Goal: Obtain resource: Download file/media

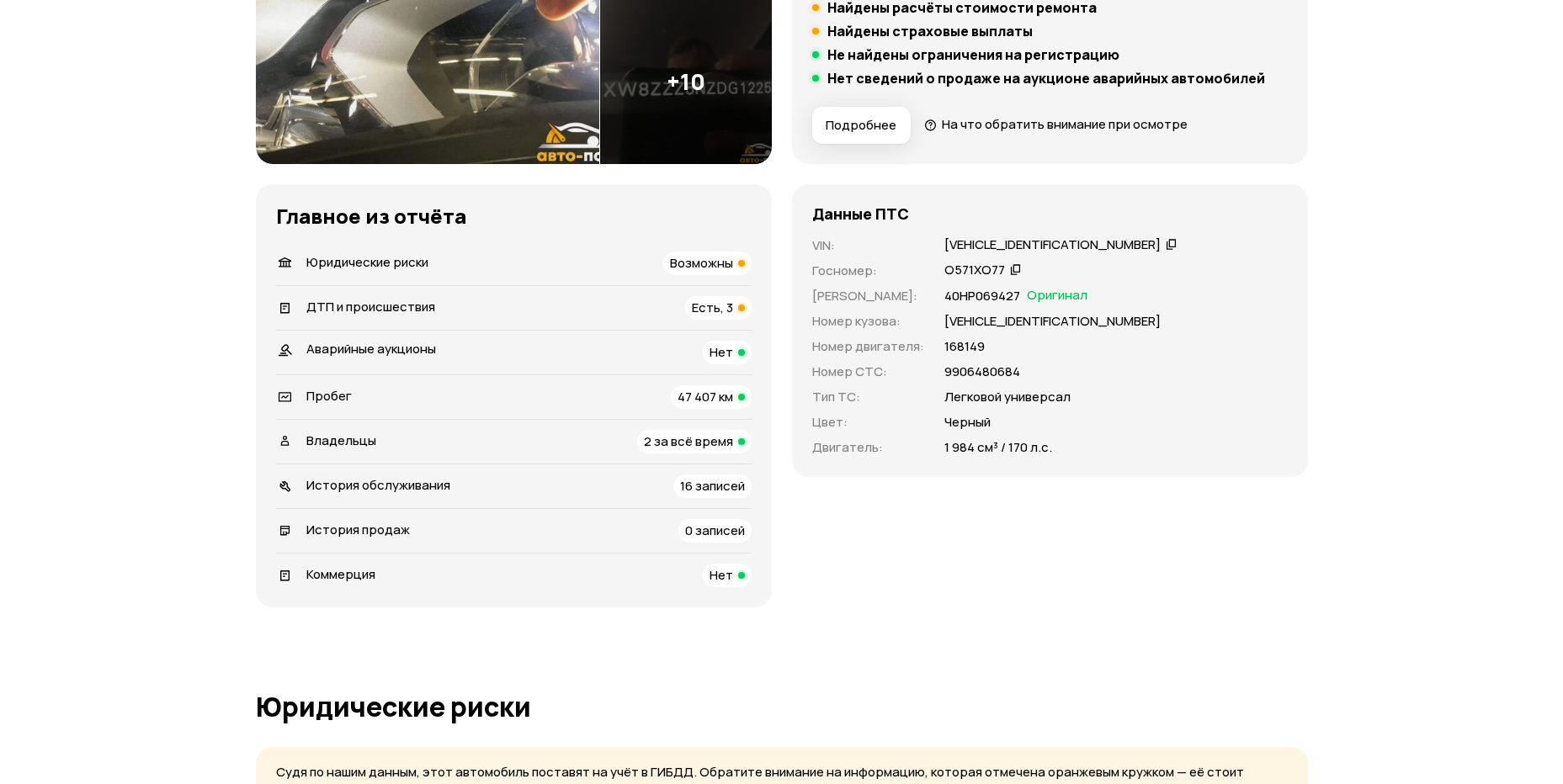
scroll to position [421, 0]
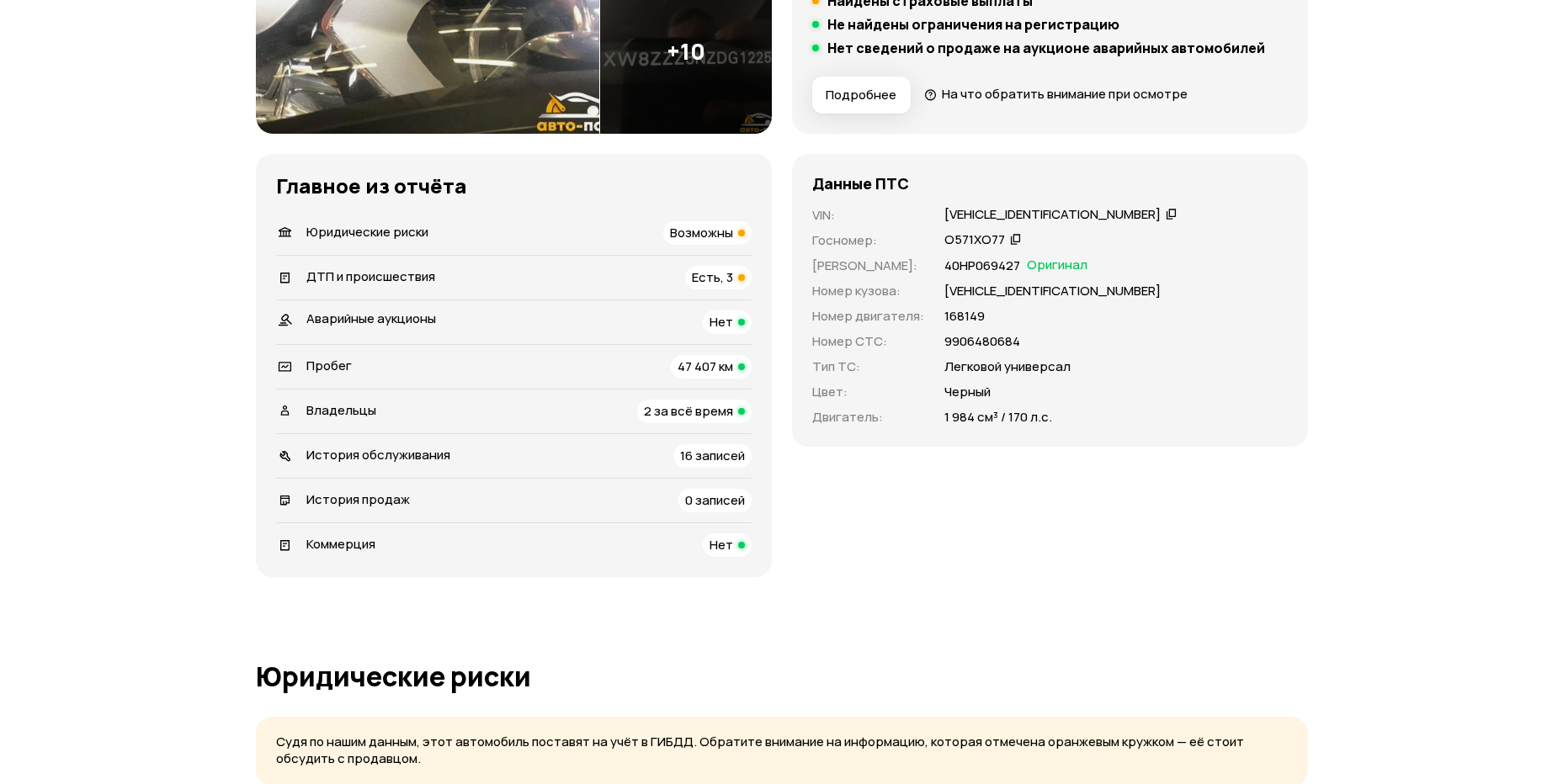
click at [735, 235] on div "Возможны" at bounding box center [706, 233] width 88 height 24
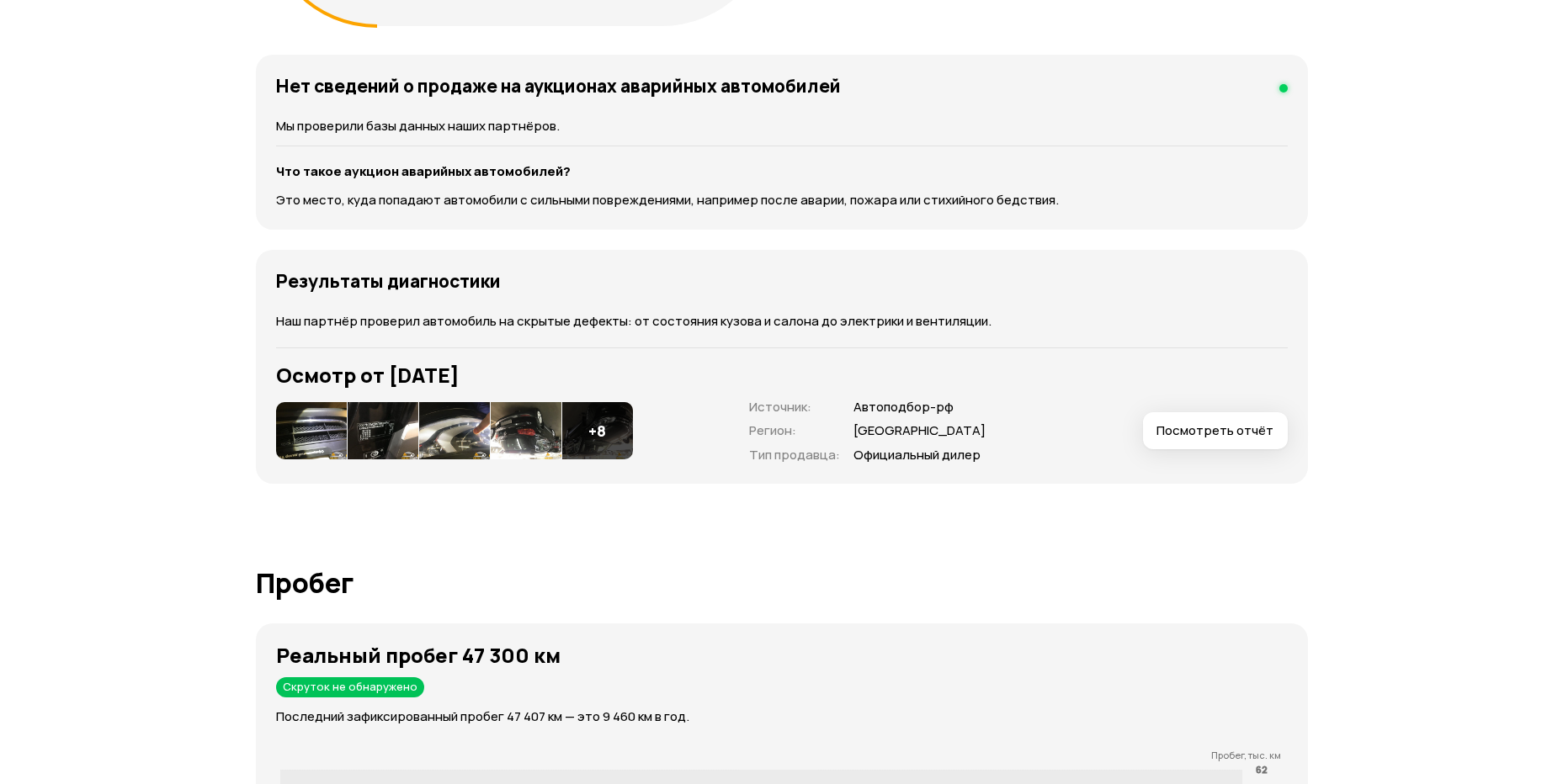
scroll to position [2429, 0]
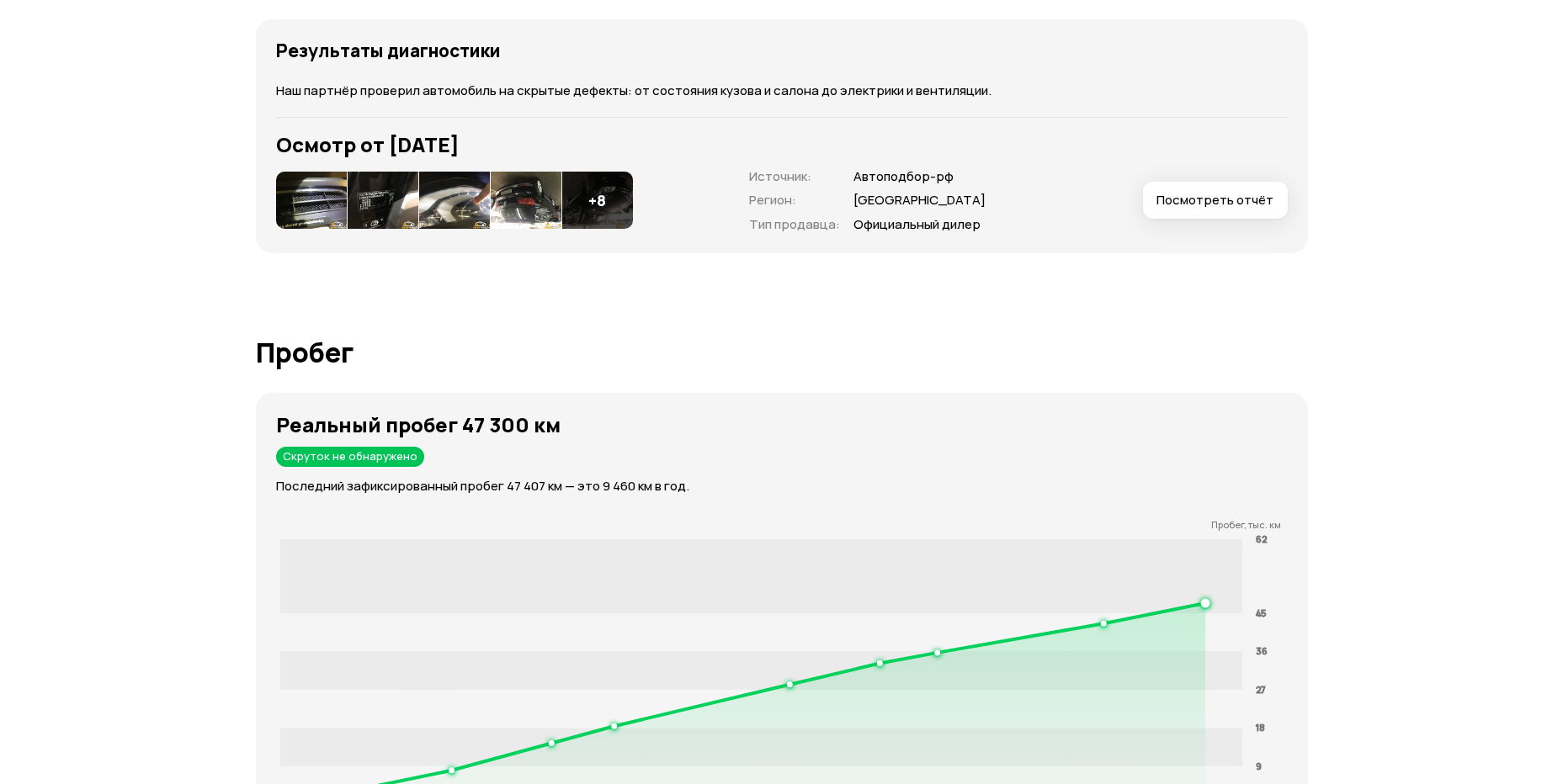
click at [336, 173] on img at bounding box center [311, 200] width 71 height 57
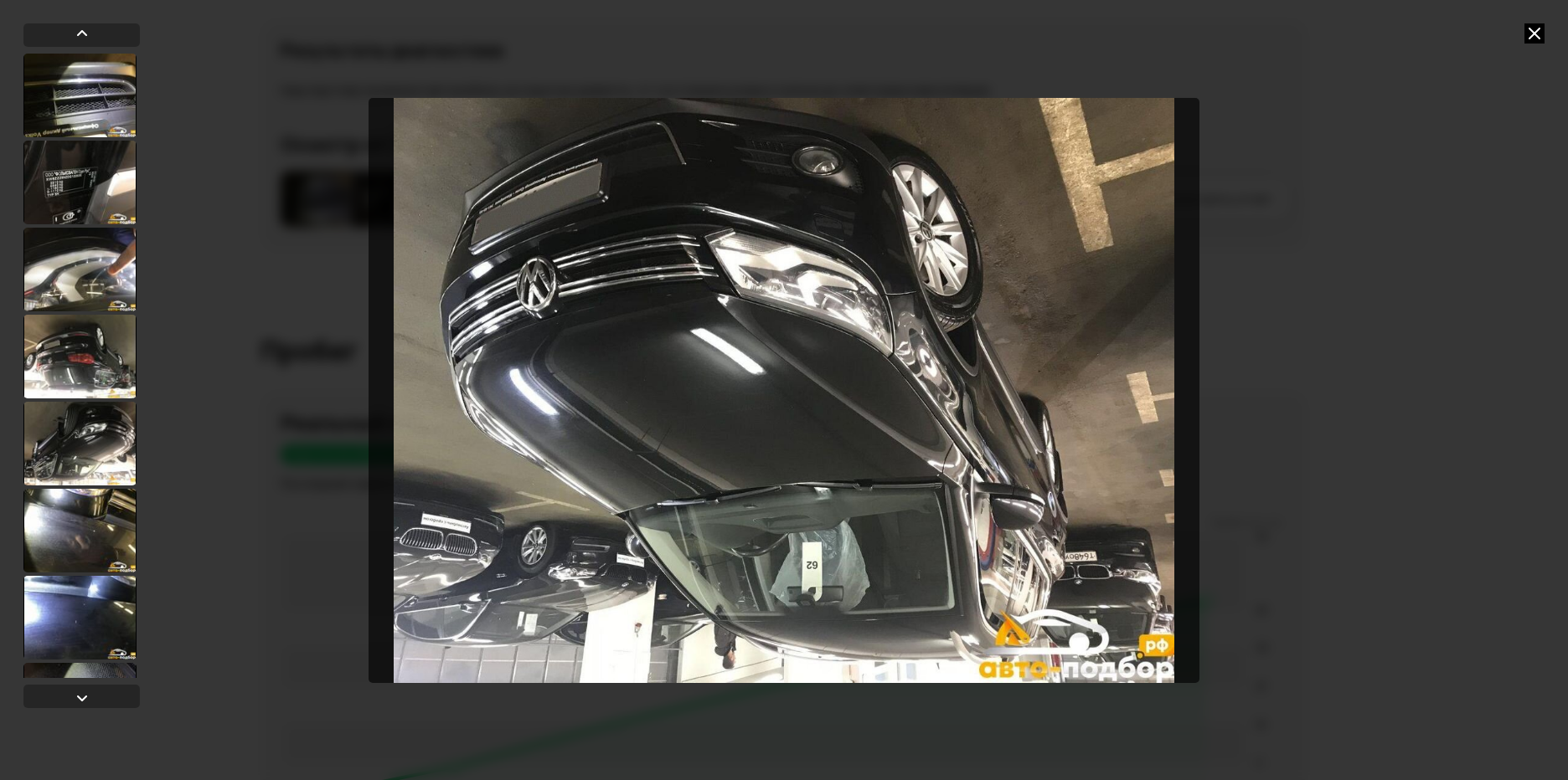
click at [1531, 29] on icon at bounding box center [1534, 34] width 20 height 20
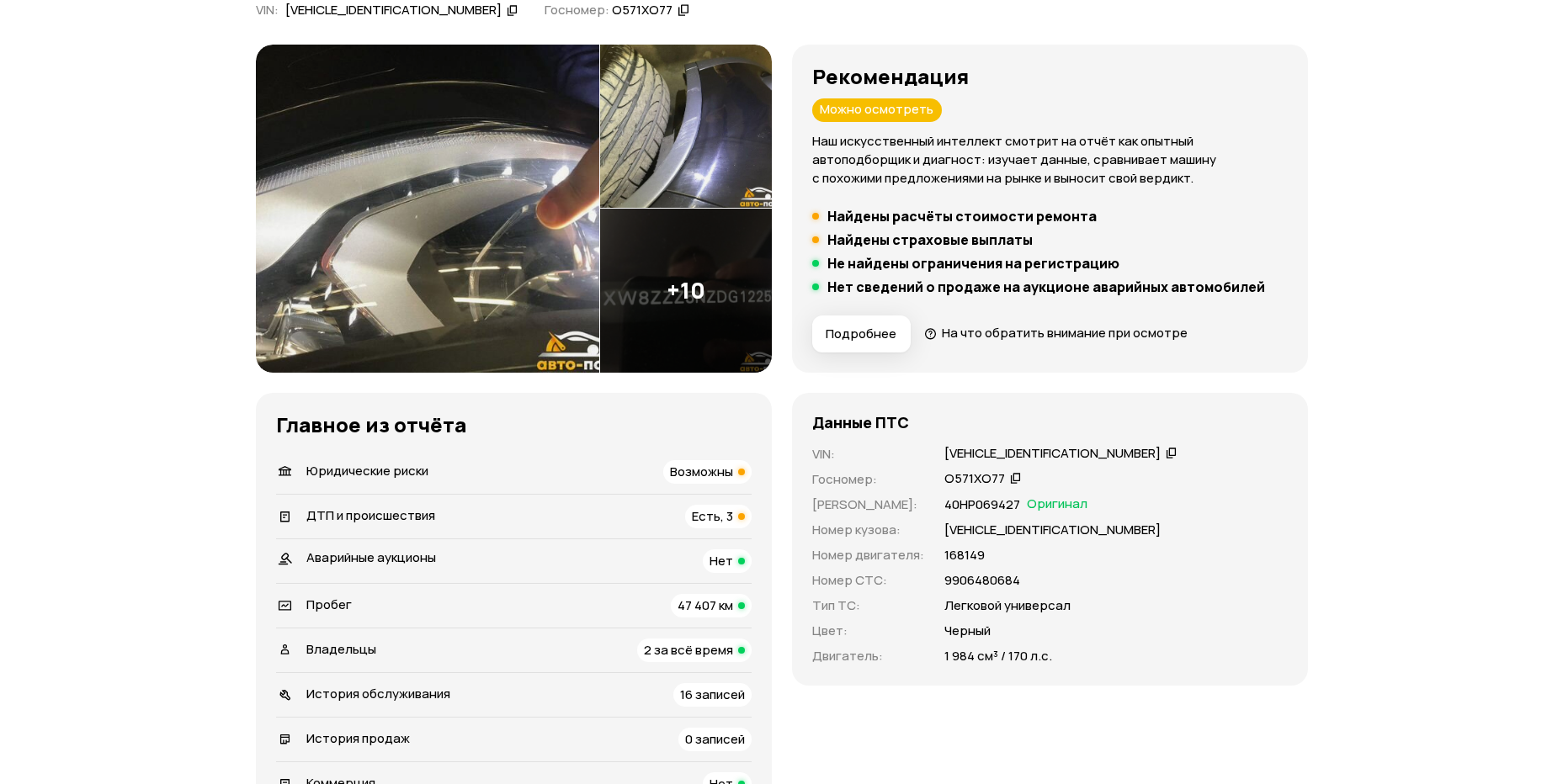
scroll to position [0, 0]
